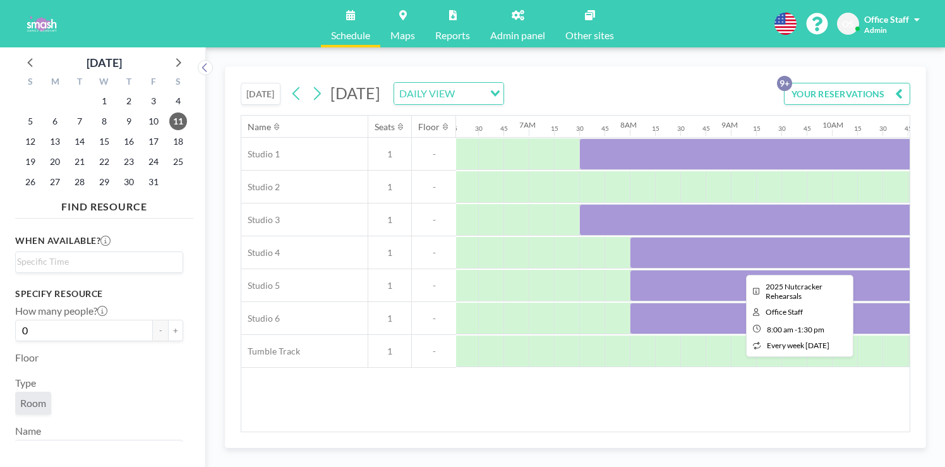
scroll to position [0, 636]
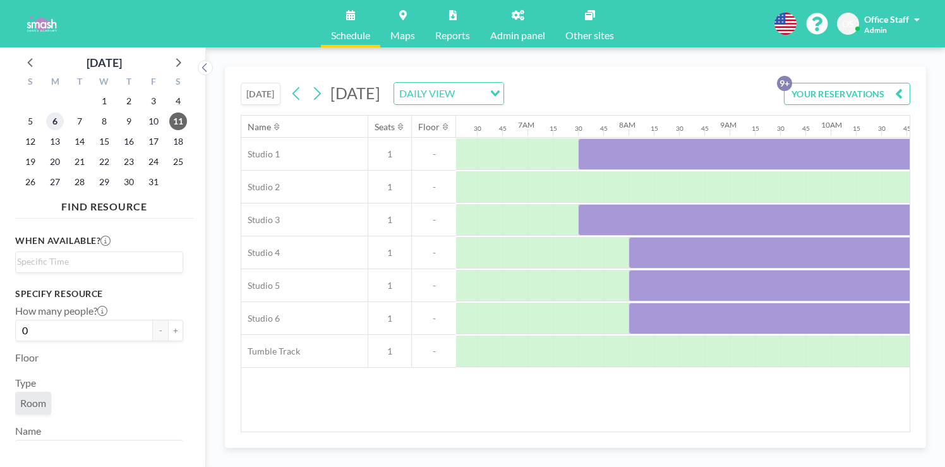
click at [46, 112] on span "6" at bounding box center [55, 121] width 18 height 18
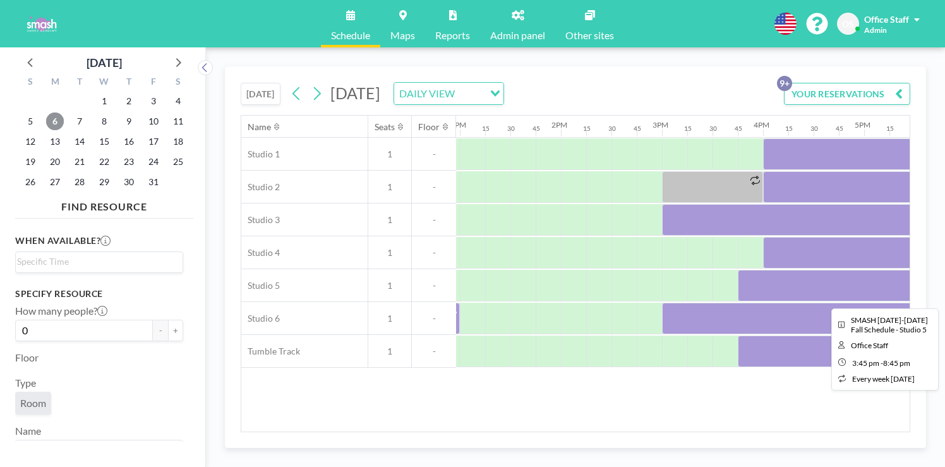
scroll to position [0, 1312]
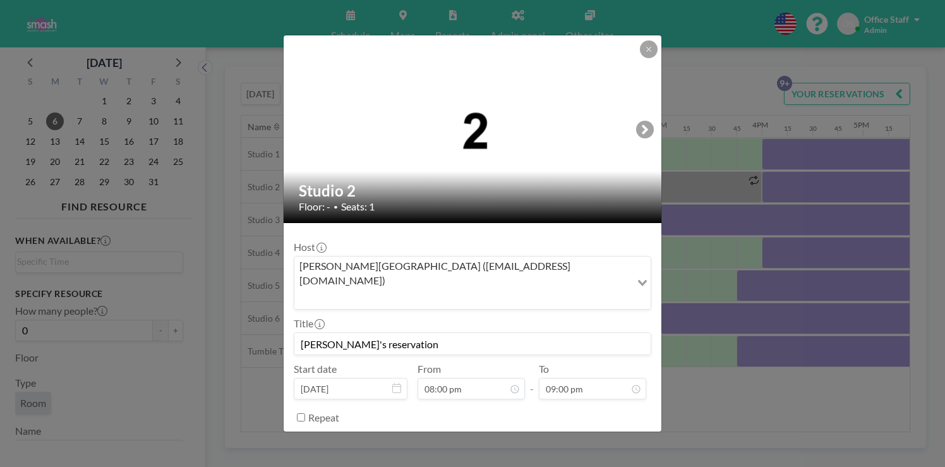
drag, startPoint x: 514, startPoint y: 283, endPoint x: 487, endPoint y: 292, distance: 28.0
click at [514, 317] on div "Title Sydnee's reservation" at bounding box center [473, 336] width 358 height 38
click at [431, 333] on input "[PERSON_NAME]'s reservation" at bounding box center [472, 343] width 356 height 21
type input "[PERSON_NAME]'s reservation - Nutcracker Costume Try On"
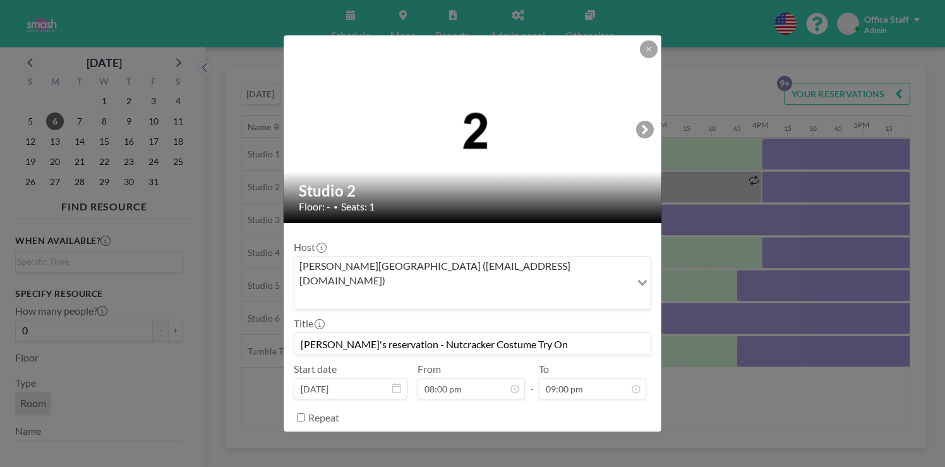
click at [572, 438] on button "SAVE CHANGES" at bounding box center [612, 449] width 80 height 22
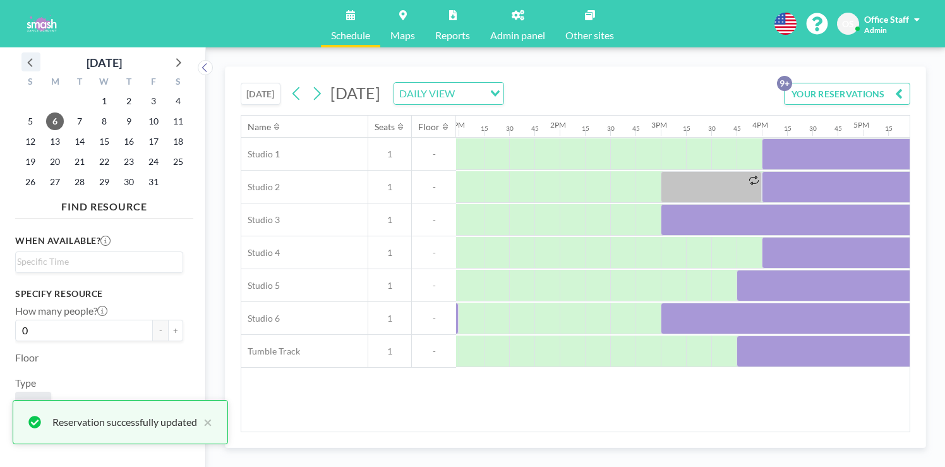
click at [27, 58] on icon at bounding box center [29, 62] width 5 height 9
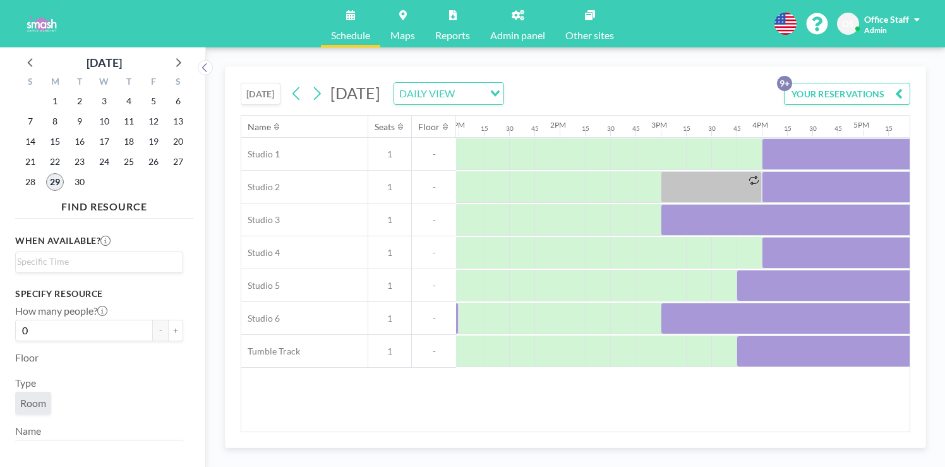
click at [47, 173] on span "29" at bounding box center [55, 182] width 18 height 18
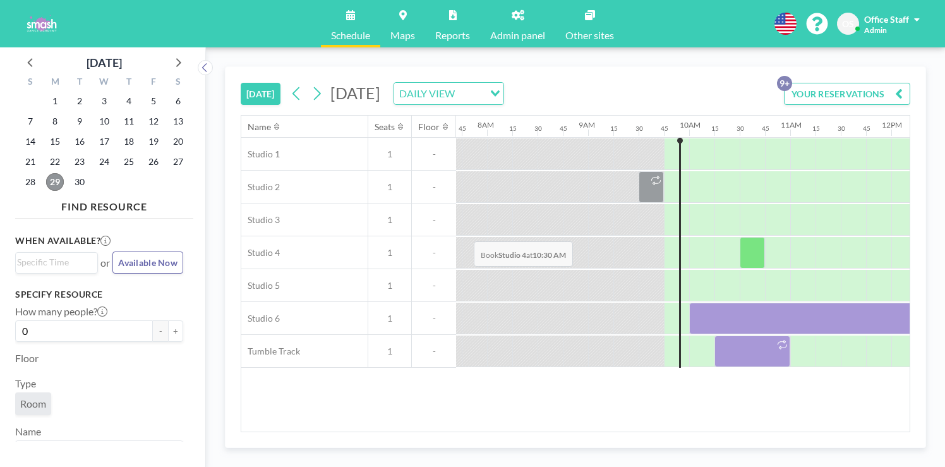
scroll to position [0, 780]
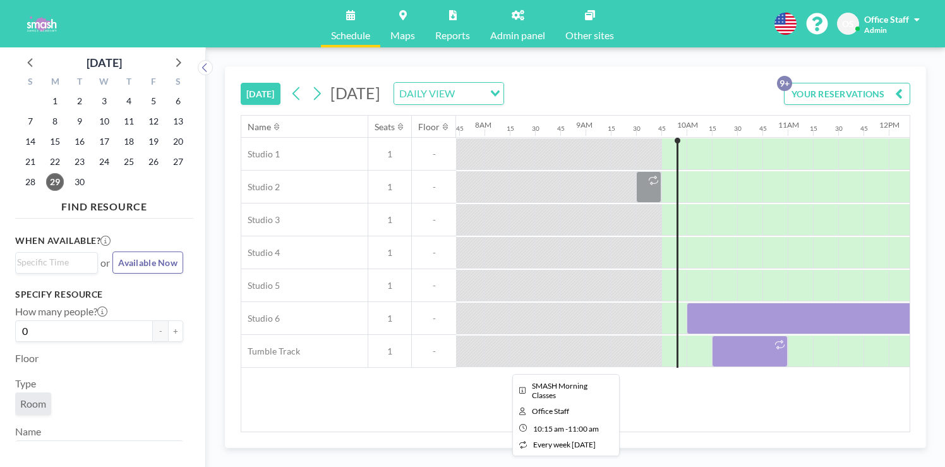
click at [712, 336] on div at bounding box center [750, 352] width 76 height 32
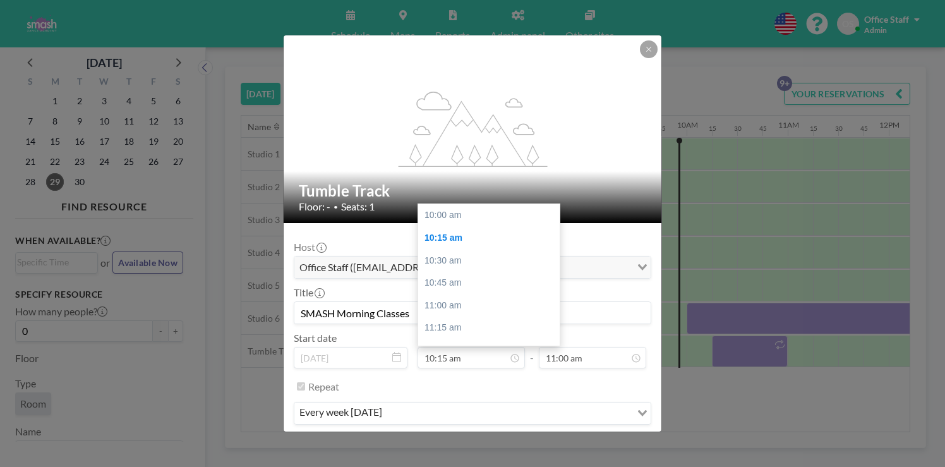
scroll to position [20, 0]
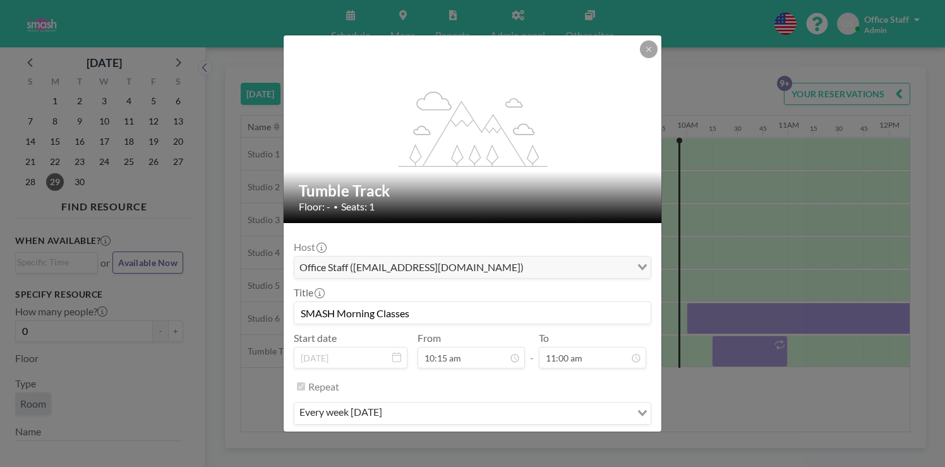
click at [487, 440] on button "PRE CHECK-IN" at bounding box center [475, 451] width 74 height 22
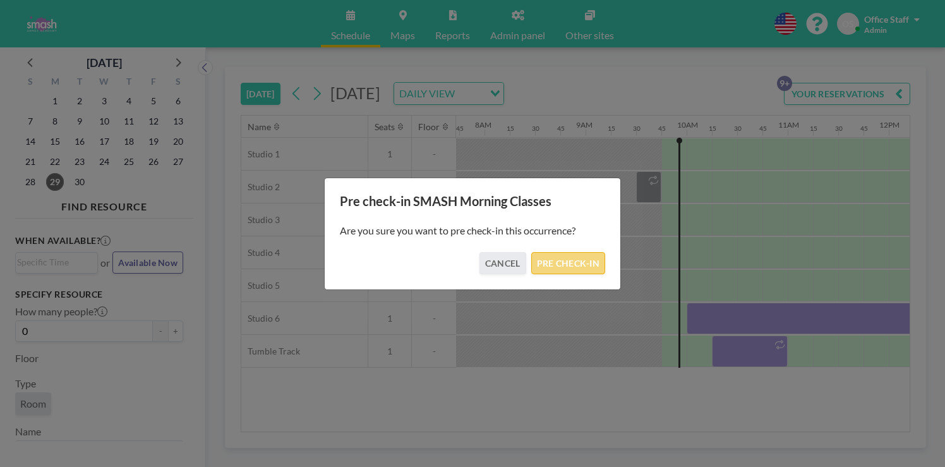
click at [550, 255] on button "PRE CHECK-IN" at bounding box center [568, 263] width 74 height 22
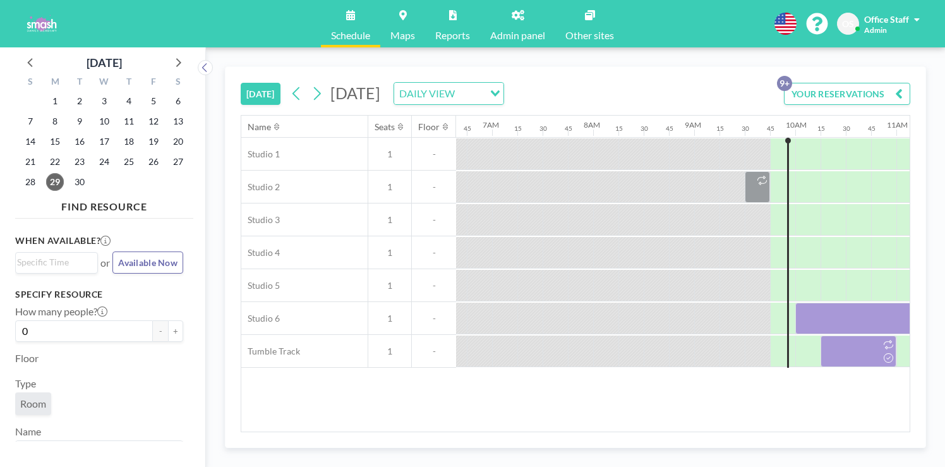
scroll to position [0, 671]
click at [822, 171] on div at bounding box center [834, 187] width 25 height 32
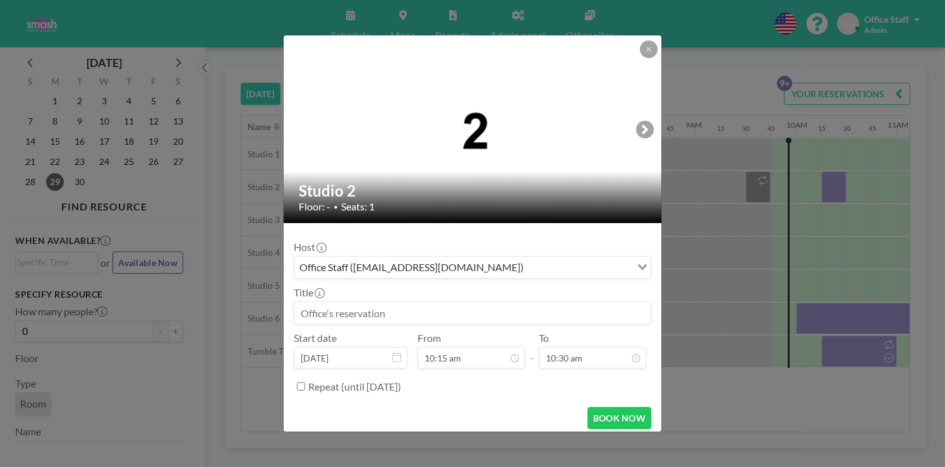
click at [399, 302] on input at bounding box center [472, 312] width 356 height 21
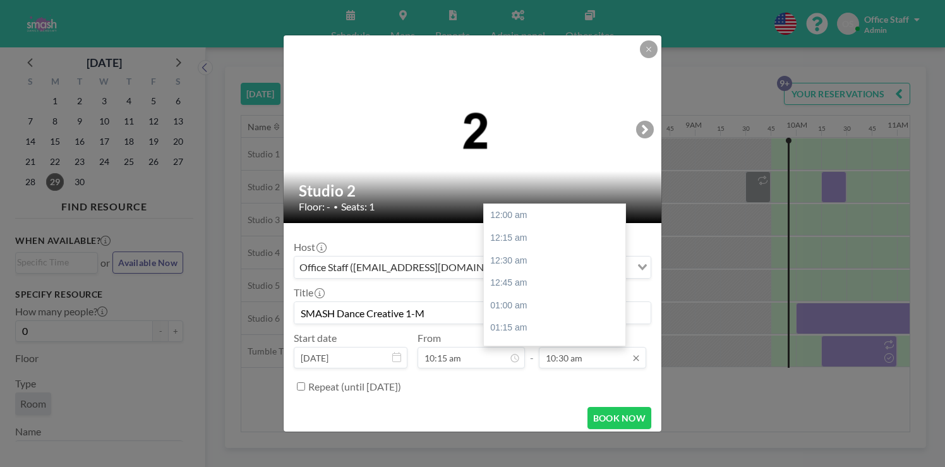
type input "SMASH Dance Creative 1-M"
click at [578, 347] on input "10:30 am" at bounding box center [592, 357] width 107 height 21
click at [519, 347] on div "11:00 am" at bounding box center [555, 358] width 142 height 23
type input "11:00 am"
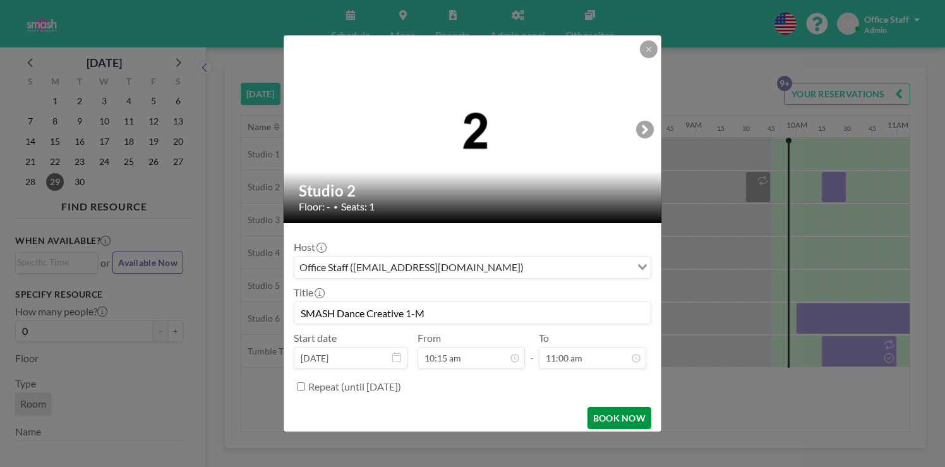
scroll to position [888, 0]
click at [598, 407] on button "BOOK NOW" at bounding box center [620, 418] width 64 height 22
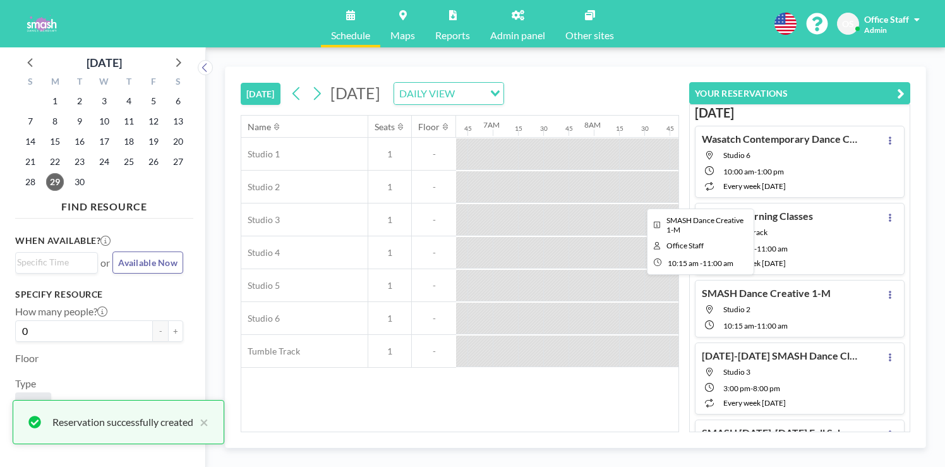
click at [822, 171] on div at bounding box center [860, 187] width 76 height 32
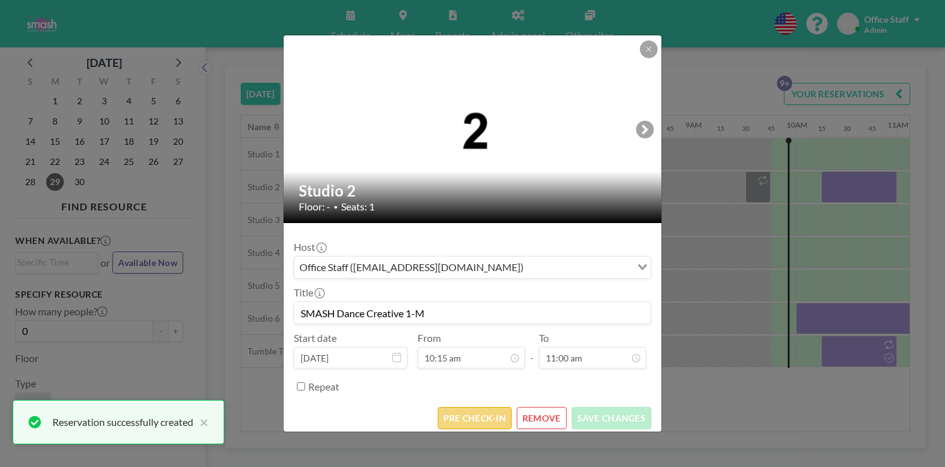
click at [470, 407] on button "PRE CHECK-IN" at bounding box center [475, 418] width 74 height 22
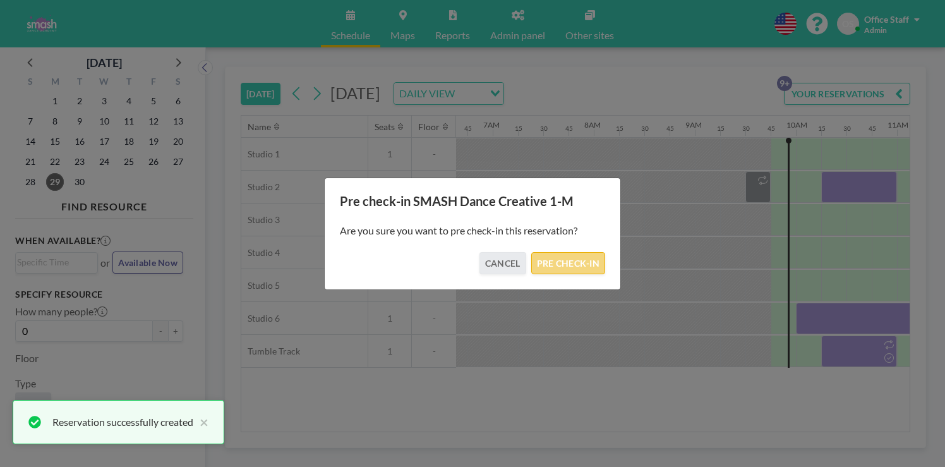
click at [549, 256] on button "PRE CHECK-IN" at bounding box center [568, 263] width 74 height 22
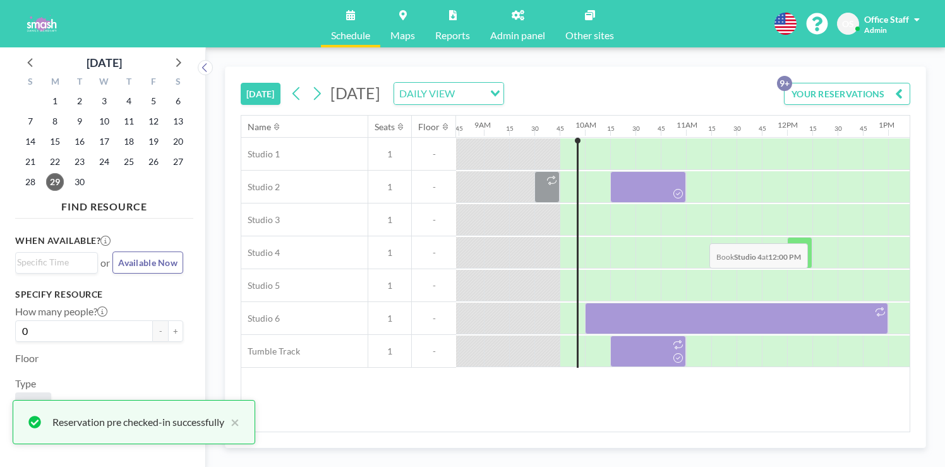
scroll to position [0, 1061]
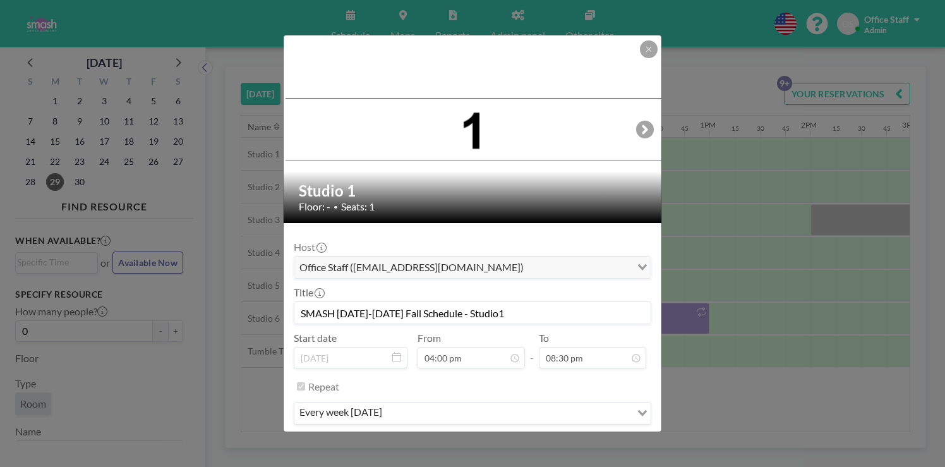
scroll to position [1654, 0]
click at [480, 440] on button "PRE CHECK-IN" at bounding box center [475, 451] width 74 height 22
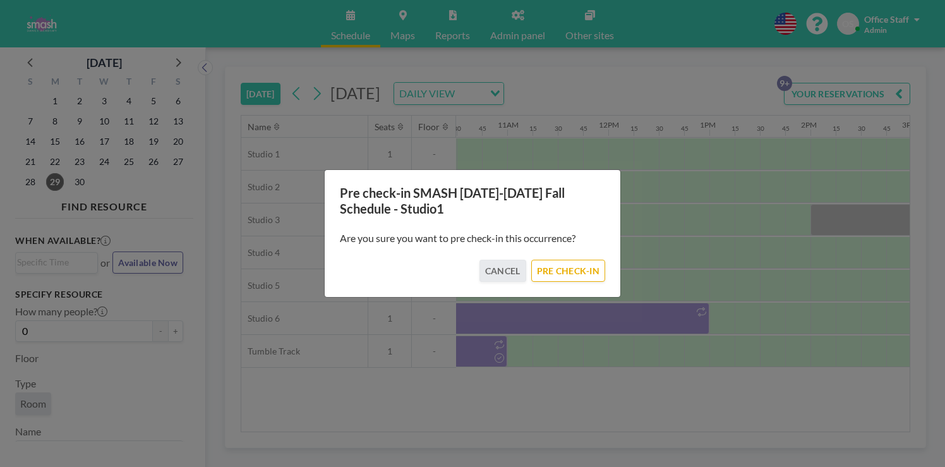
drag, startPoint x: 547, startPoint y: 264, endPoint x: 660, endPoint y: 205, distance: 127.2
click at [547, 264] on button "PRE CHECK-IN" at bounding box center [568, 271] width 74 height 22
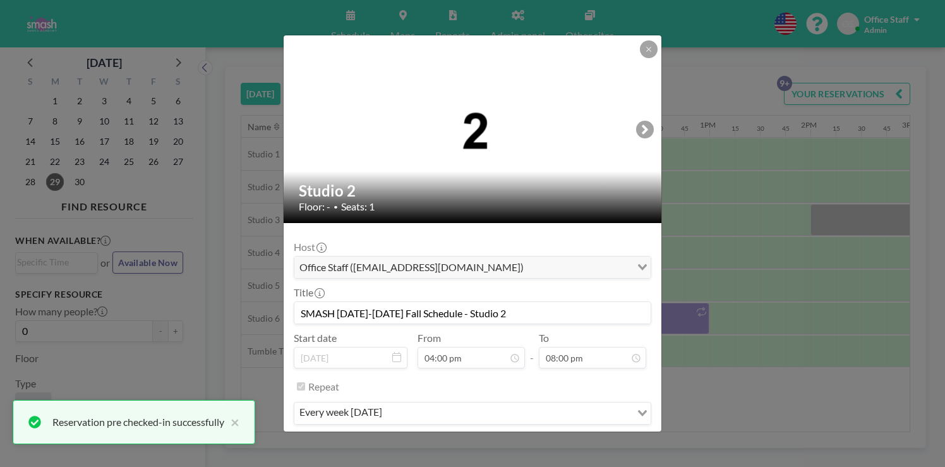
click at [472, 440] on button "PRE CHECK-IN" at bounding box center [475, 451] width 74 height 22
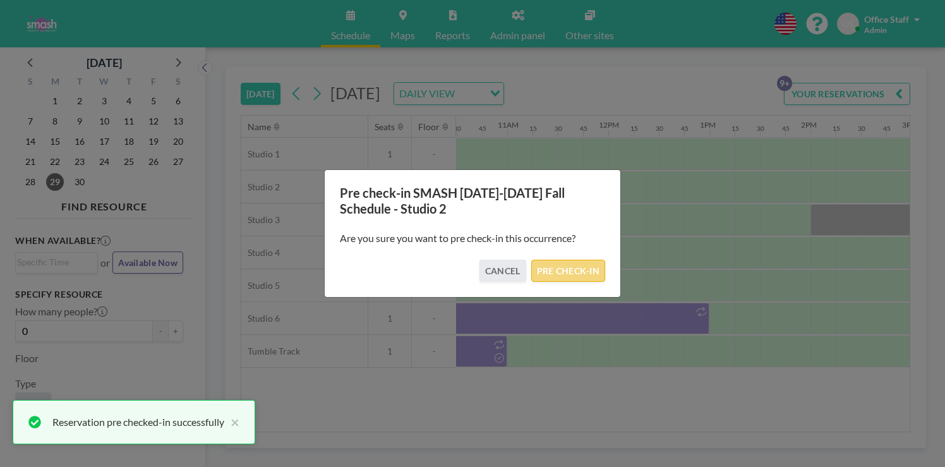
click at [570, 261] on button "PRE CHECK-IN" at bounding box center [568, 271] width 74 height 22
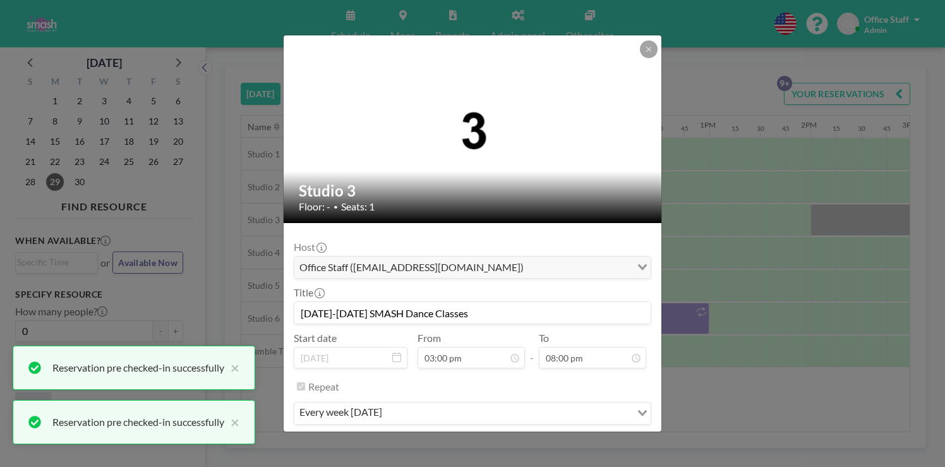
scroll to position [1614, 0]
click at [482, 440] on button "PRE CHECK-IN" at bounding box center [475, 451] width 74 height 22
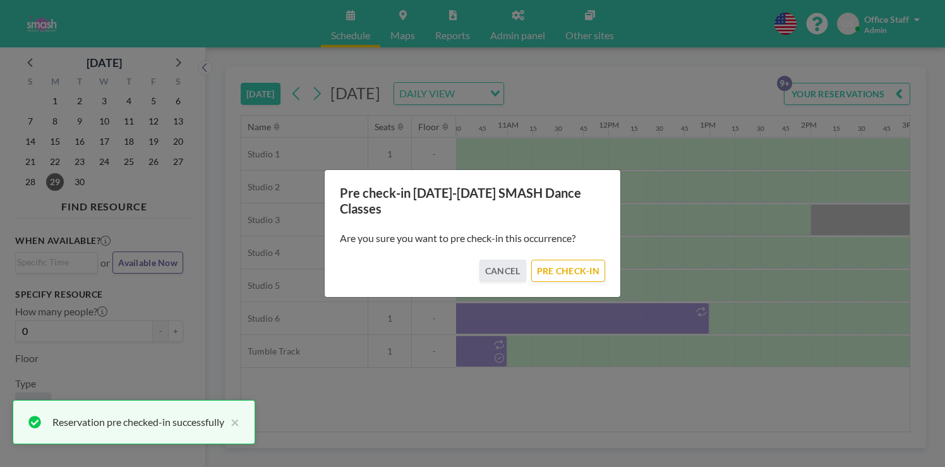
drag, startPoint x: 540, startPoint y: 267, endPoint x: 664, endPoint y: 214, distance: 135.0
click at [542, 265] on div "Pre check-in [DATE]-[DATE] SMASH Dance Classes Are you sure you want to pre che…" at bounding box center [472, 233] width 297 height 128
click at [566, 262] on button "PRE CHECK-IN" at bounding box center [568, 271] width 74 height 22
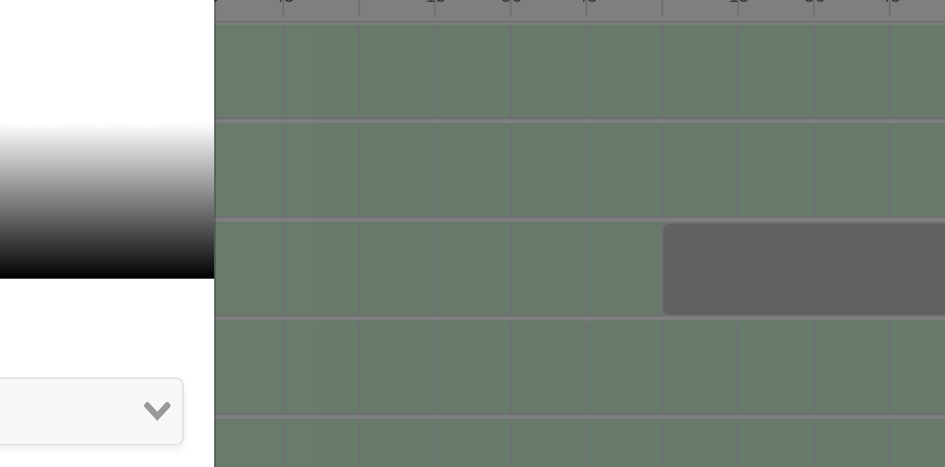
click at [799, 206] on div "Studio 4 Floor: - • Seats: 1 Host Office Staff ([EMAIL_ADDRESS][DOMAIN_NAME]) L…" at bounding box center [472, 233] width 945 height 467
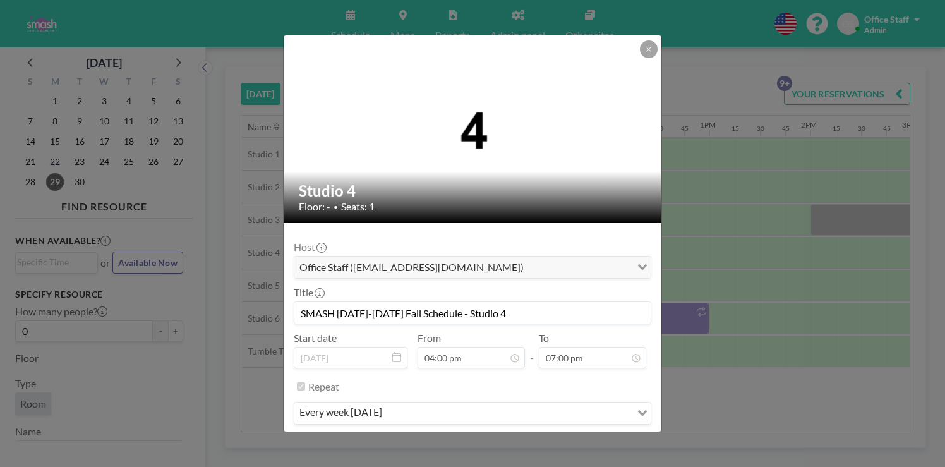
scroll to position [1533, 0]
click at [480, 440] on button "PRE CHECK-IN" at bounding box center [475, 451] width 74 height 22
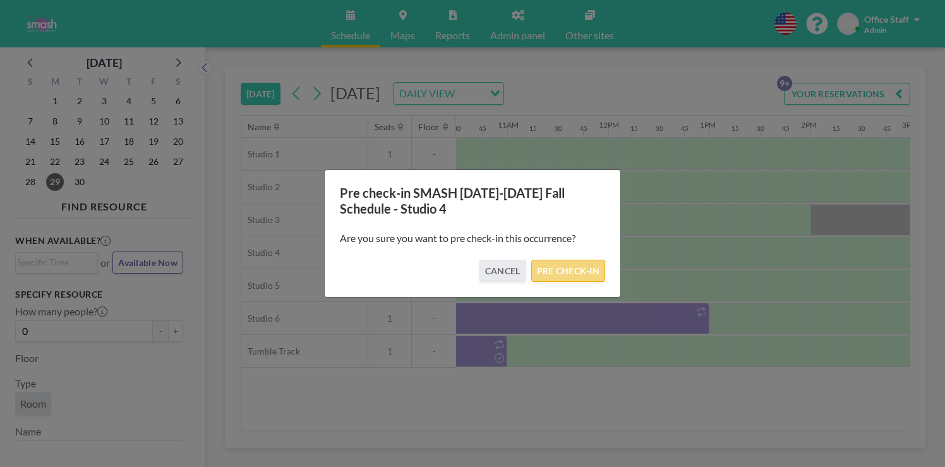
click at [559, 264] on button "PRE CHECK-IN" at bounding box center [568, 271] width 74 height 22
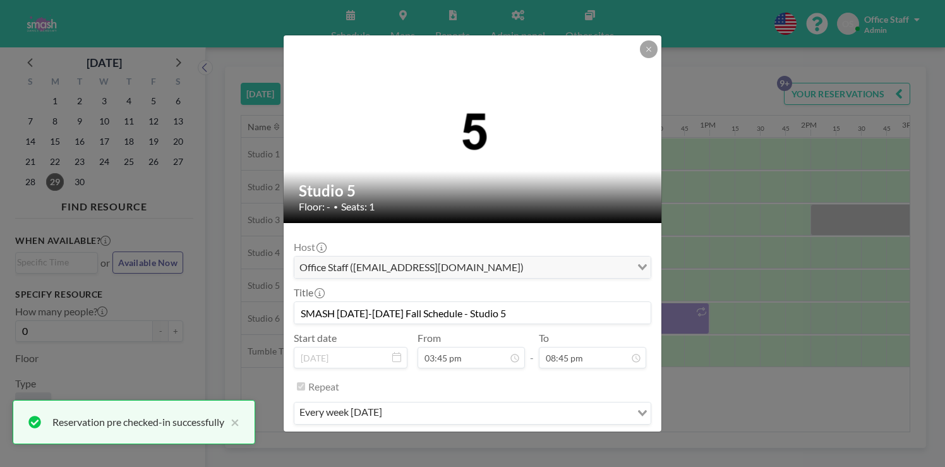
click at [490, 440] on button "PRE CHECK-IN" at bounding box center [475, 451] width 74 height 22
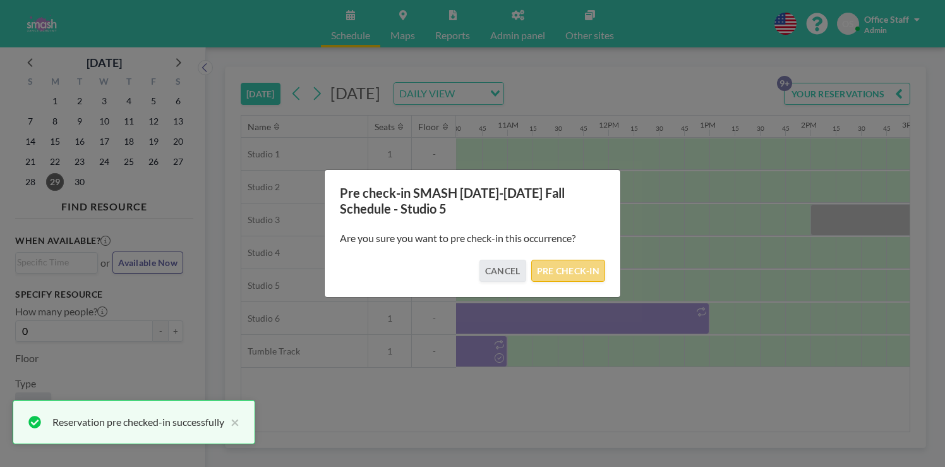
click at [569, 267] on button "PRE CHECK-IN" at bounding box center [568, 271] width 74 height 22
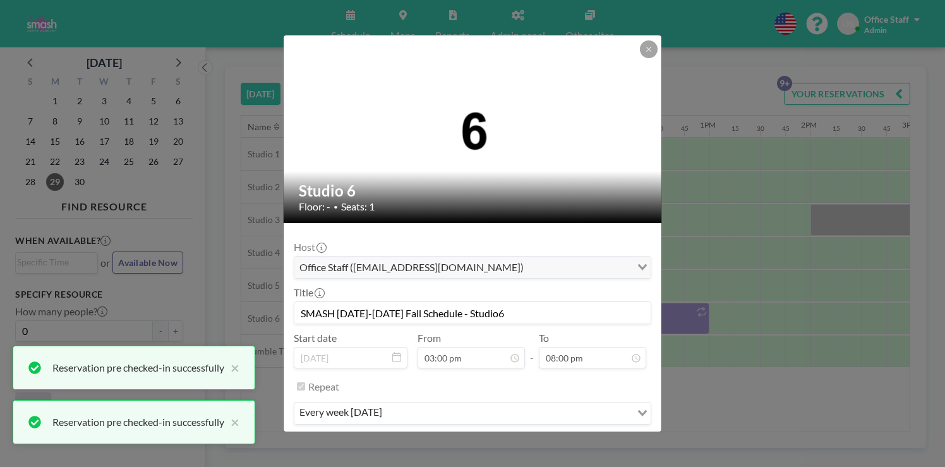
scroll to position [1614, 0]
click at [480, 440] on button "PRE CHECK-IN" at bounding box center [475, 451] width 74 height 22
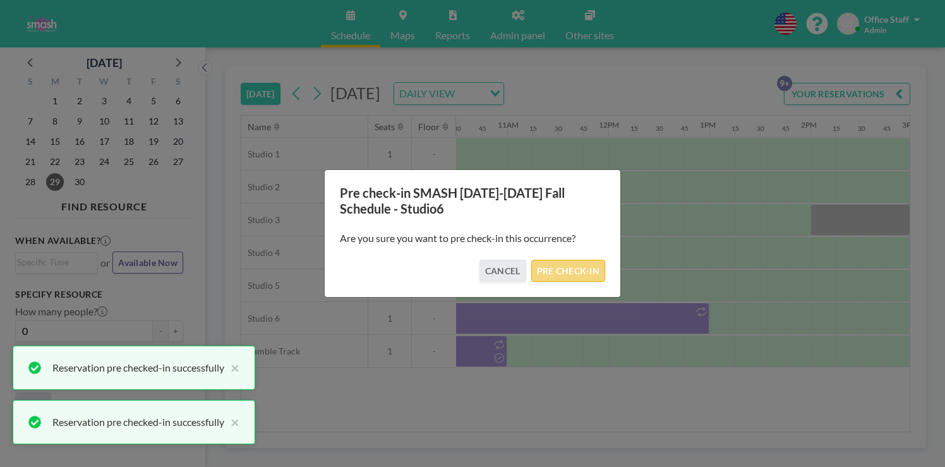
click at [569, 262] on button "PRE CHECK-IN" at bounding box center [568, 271] width 74 height 22
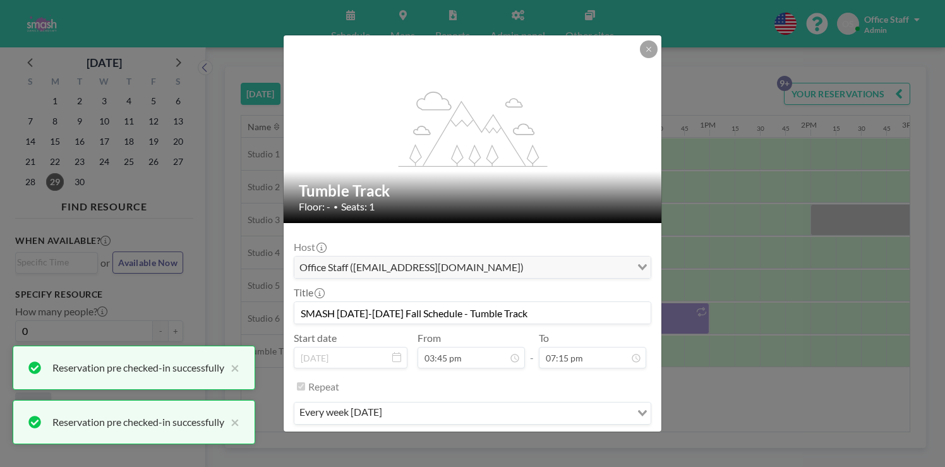
click at [470, 440] on button "PRE CHECK-IN" at bounding box center [475, 451] width 74 height 22
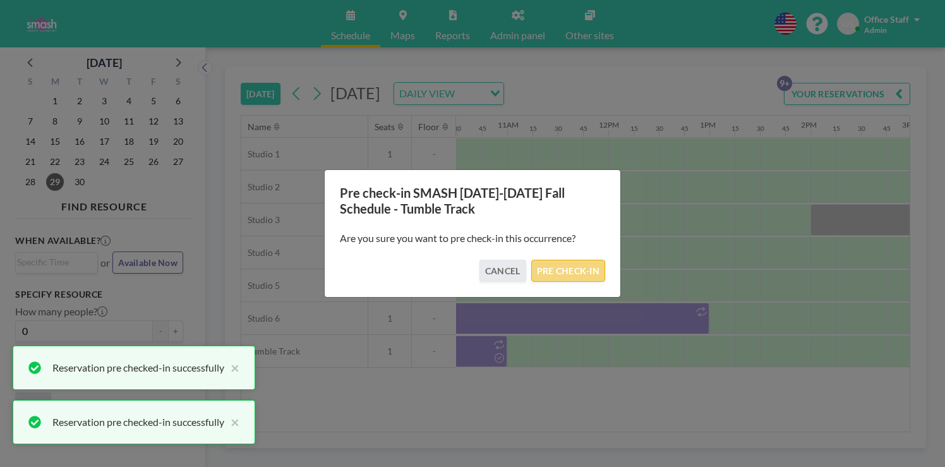
click at [555, 262] on button "PRE CHECK-IN" at bounding box center [568, 271] width 74 height 22
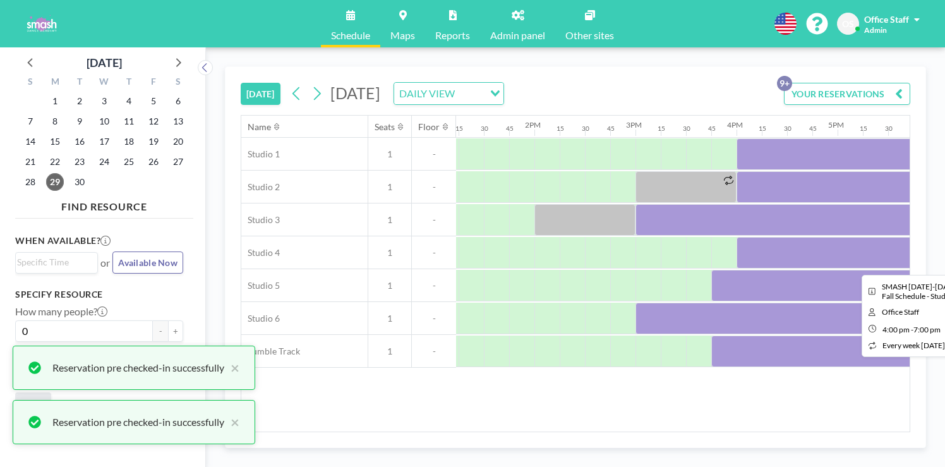
scroll to position [0, 1391]
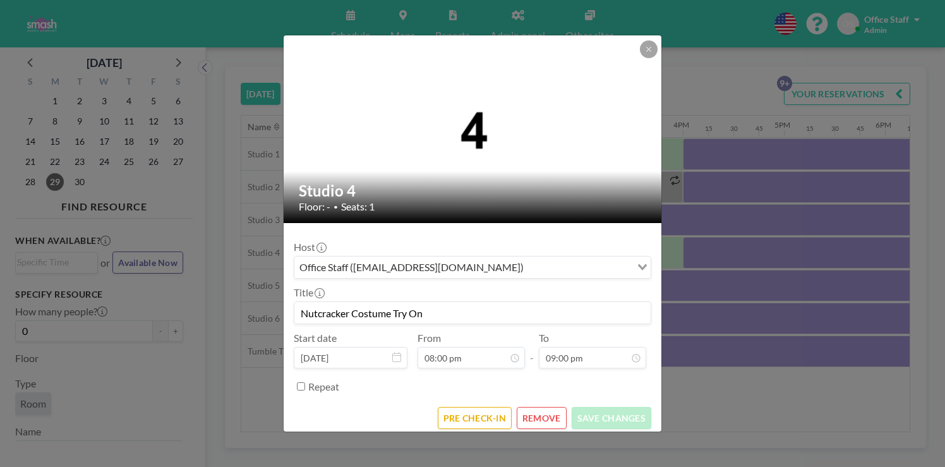
click at [542, 407] on button "REMOVE" at bounding box center [542, 418] width 50 height 22
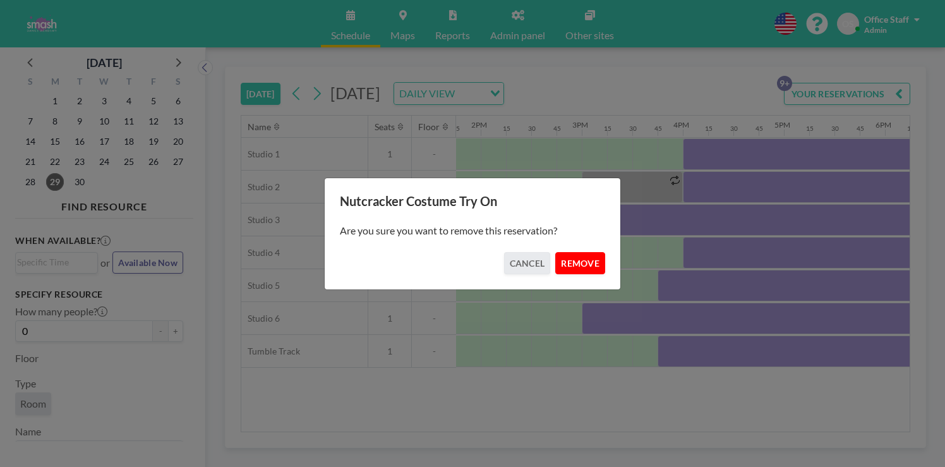
click at [568, 257] on button "REMOVE" at bounding box center [580, 263] width 50 height 22
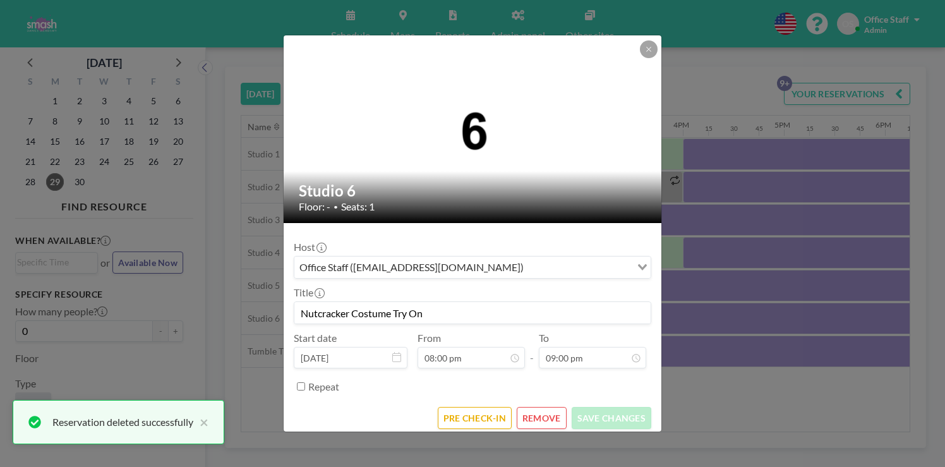
click at [532, 407] on button "REMOVE" at bounding box center [542, 418] width 50 height 22
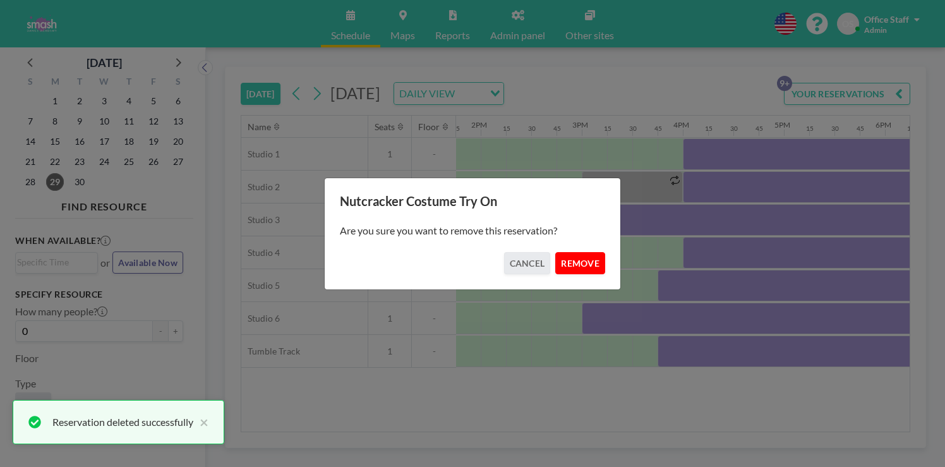
click at [556, 258] on button "REMOVE" at bounding box center [580, 263] width 50 height 22
